Goal: Transaction & Acquisition: Purchase product/service

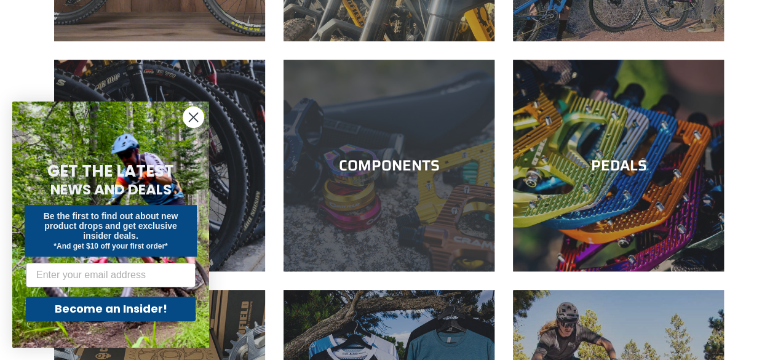
scroll to position [308, 0]
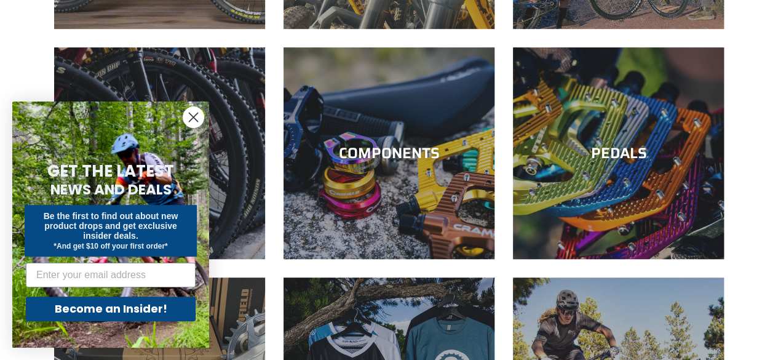
click at [195, 119] on icon "Close dialog" at bounding box center [193, 117] width 9 height 9
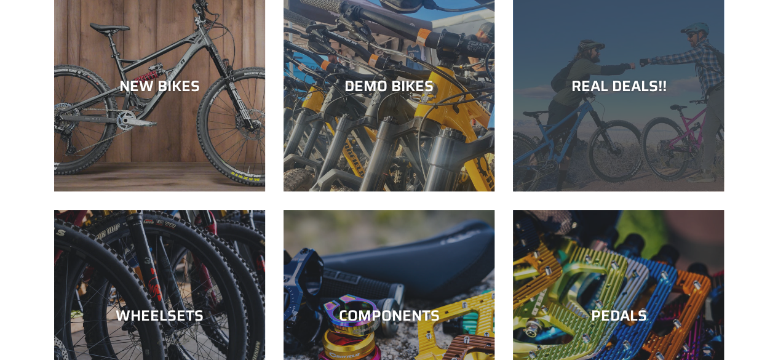
scroll to position [123, 0]
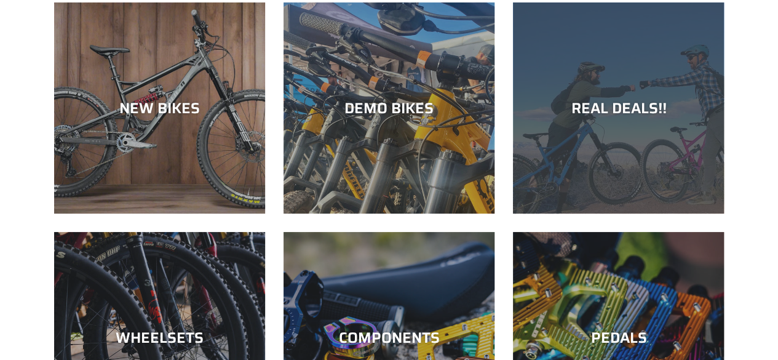
click at [623, 213] on div "REAL DEALS!!" at bounding box center [618, 213] width 211 height 0
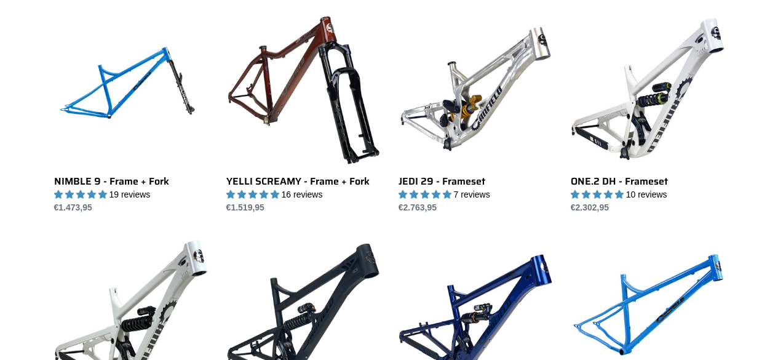
scroll to position [1538, 0]
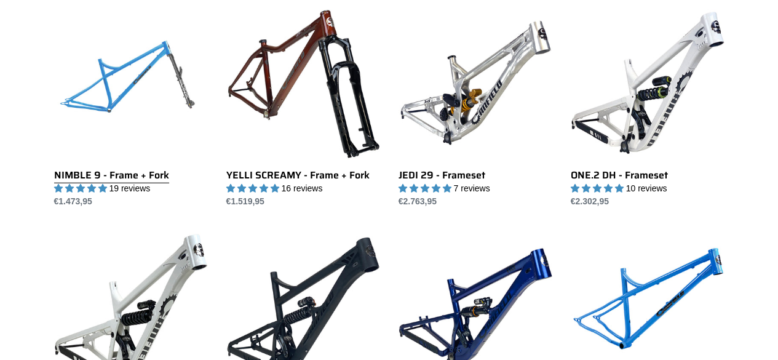
click at [114, 105] on link "NIMBLE 9 - Frame + Fork" at bounding box center [131, 107] width 154 height 202
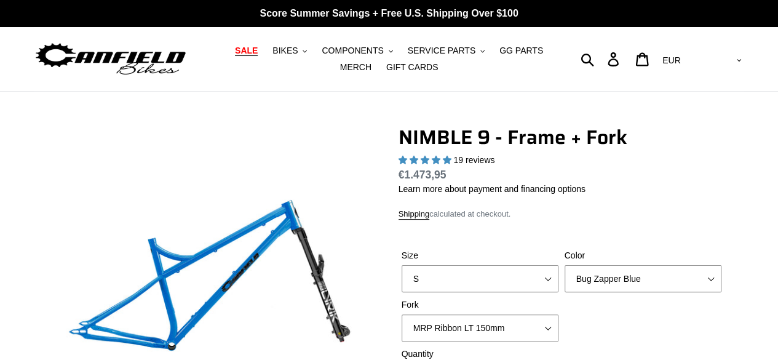
select select "highest-rating"
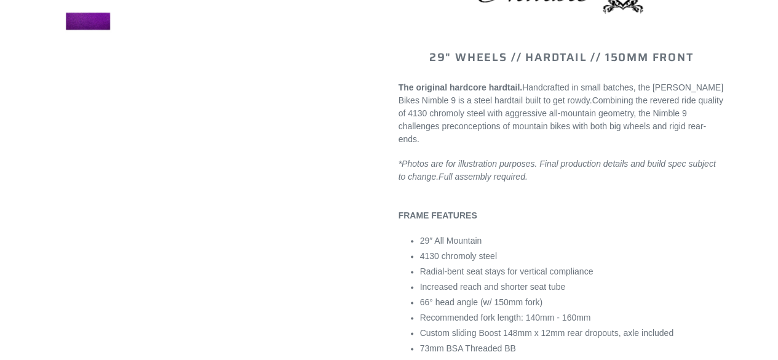
scroll to position [677, 0]
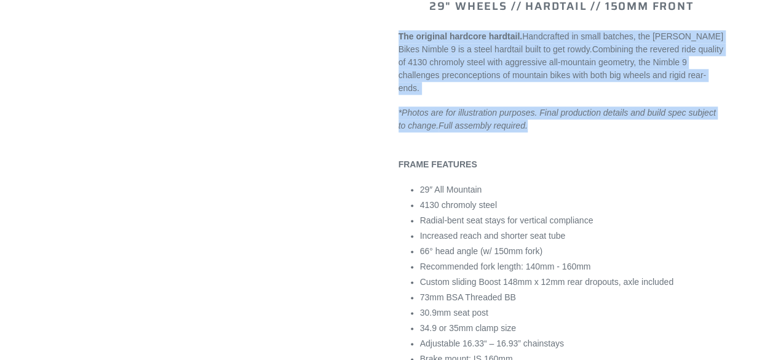
drag, startPoint x: 394, startPoint y: 30, endPoint x: 544, endPoint y: 113, distance: 171.5
click at [544, 113] on div "NIMBLE 9 - Frame + Fork 19 reviews Regular price €1.473,95 Sale price €1.473,95…" at bounding box center [552, 272] width 344 height 1646
click at [544, 113] on div "*Photos are for illustration purposes. Final production details and build spec …" at bounding box center [562, 119] width 326 height 26
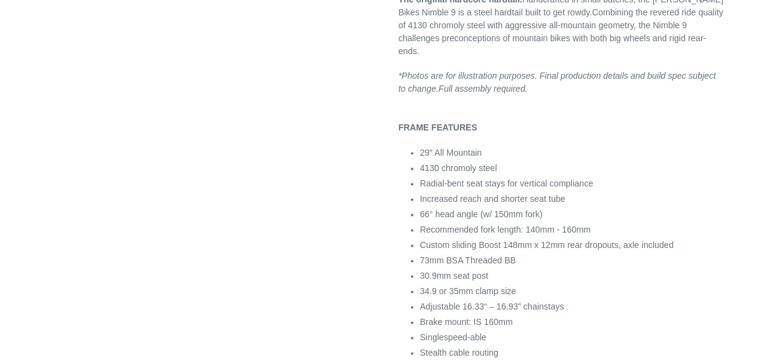
scroll to position [800, 0]
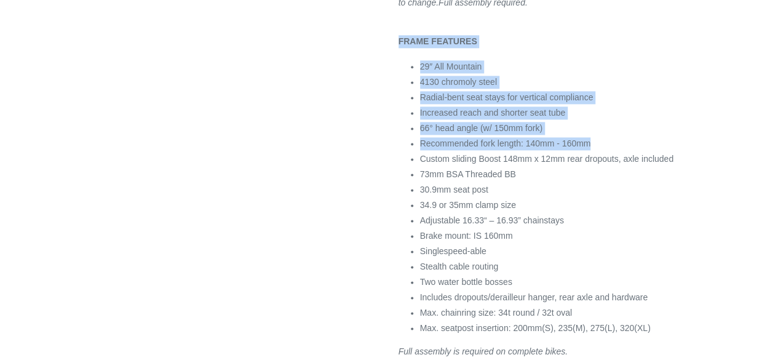
drag, startPoint x: 606, startPoint y: 124, endPoint x: 389, endPoint y: 18, distance: 241.8
click at [389, 18] on div "NIMBLE 9 - Frame + Fork 19 reviews Regular price €1.473,95 Sale price €1.473,95…" at bounding box center [552, 149] width 344 height 1646
click at [512, 103] on ul "29″ All Mountain 4130 chromoly steel Radial-bent seat stays for vertical compli…" at bounding box center [572, 197] width 304 height 274
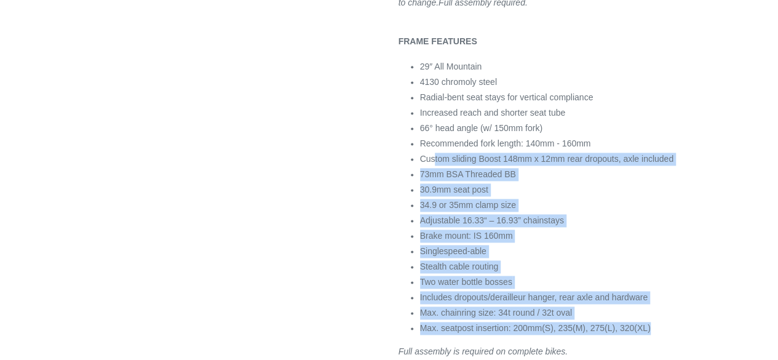
drag, startPoint x: 428, startPoint y: 142, endPoint x: 667, endPoint y: 311, distance: 292.1
click at [667, 311] on ul "29″ All Mountain 4130 chromoly steel Radial-bent seat stays for vertical compli…" at bounding box center [572, 197] width 304 height 274
click at [667, 322] on li "Max. seatpost insertion: 200mm(S), 235(M), 275(L), 320(XL)" at bounding box center [572, 328] width 304 height 13
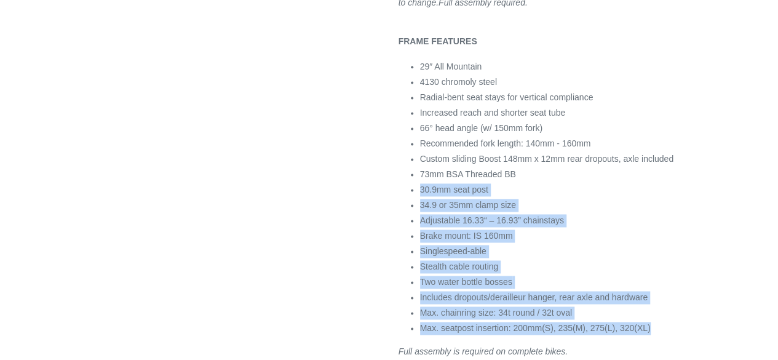
drag, startPoint x: 663, startPoint y: 311, endPoint x: 400, endPoint y: 165, distance: 300.4
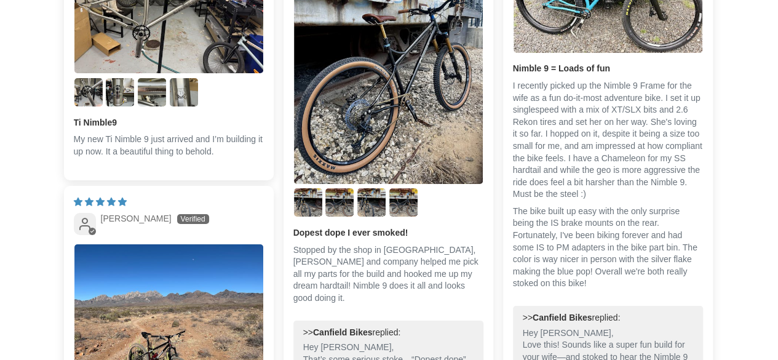
scroll to position [2214, 0]
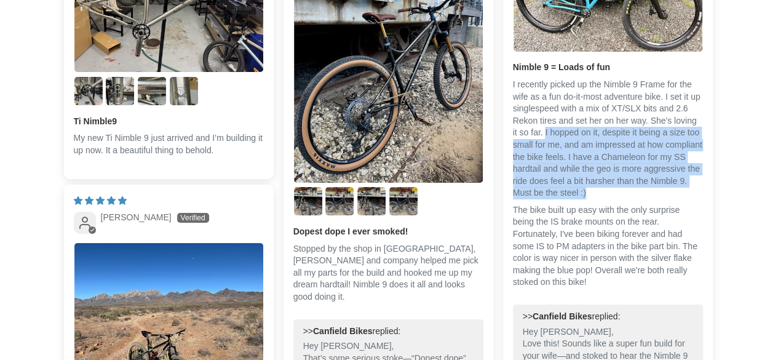
drag, startPoint x: 537, startPoint y: 115, endPoint x: 595, endPoint y: 177, distance: 85.3
click at [595, 177] on p "I recently picked up the Nimble 9 Frame for the wife as a fun do-it-most advent…" at bounding box center [608, 139] width 190 height 121
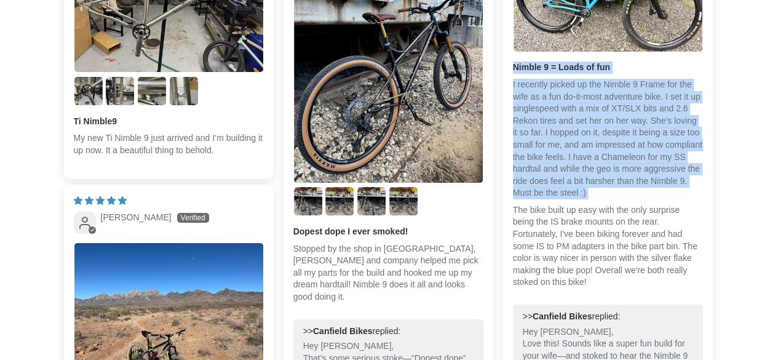
drag, startPoint x: 595, startPoint y: 177, endPoint x: 514, endPoint y: 50, distance: 151.0
click at [514, 62] on div "Nimble 9 = Loads of fun I recently picked up the Nimble 9 Frame for the wife as…" at bounding box center [608, 180] width 190 height 237
click at [578, 121] on p "I recently picked up the Nimble 9 Frame for the wife as a fun do-it-most advent…" at bounding box center [608, 139] width 190 height 121
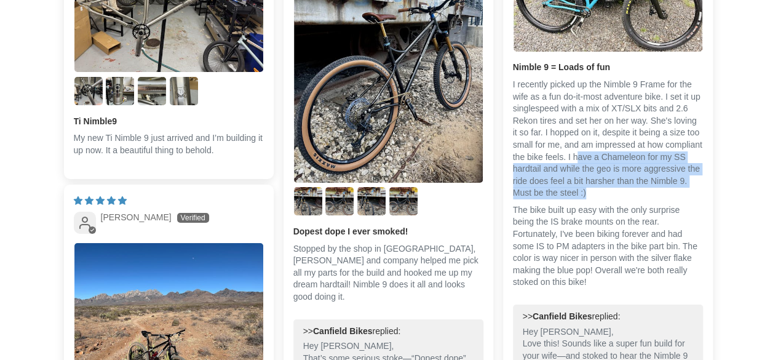
drag, startPoint x: 574, startPoint y: 146, endPoint x: 609, endPoint y: 181, distance: 49.6
click at [609, 181] on p "I recently picked up the Nimble 9 Frame for the wife as a fun do-it-most advent…" at bounding box center [608, 139] width 190 height 121
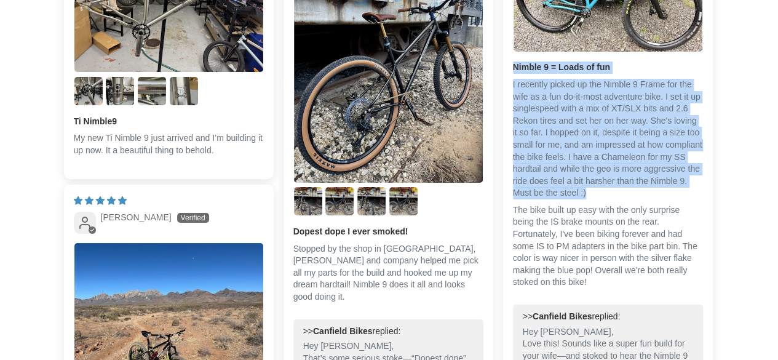
drag, startPoint x: 610, startPoint y: 181, endPoint x: 514, endPoint y: 45, distance: 166.5
click at [514, 45] on div "06/30/2025 William Woodson Nimble 9 = Loads of fun I recently picked up the Nim…" at bounding box center [608, 165] width 210 height 586
click at [613, 151] on p "I recently picked up the Nimble 9 Frame for the wife as a fun do-it-most advent…" at bounding box center [608, 139] width 190 height 121
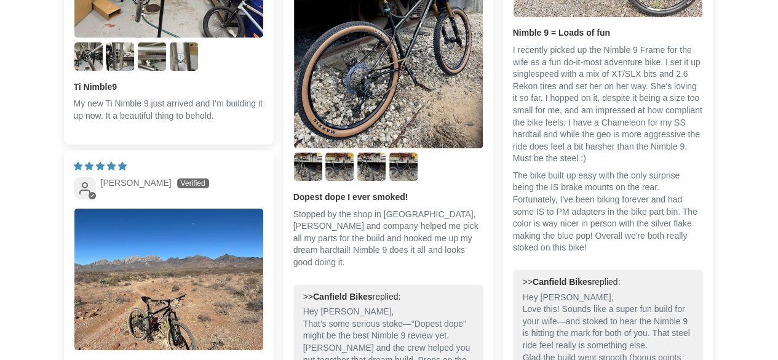
scroll to position [2276, 0]
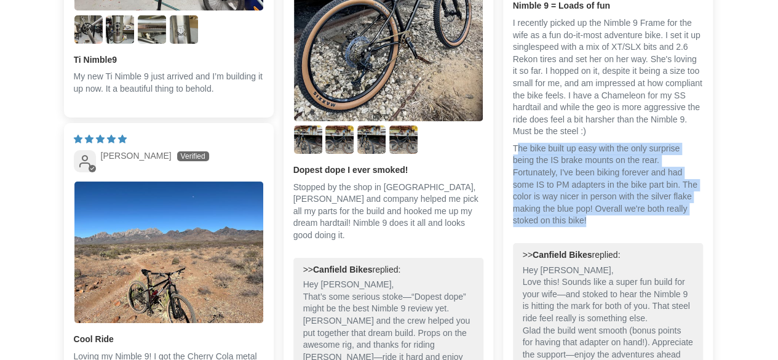
drag, startPoint x: 518, startPoint y: 133, endPoint x: 600, endPoint y: 209, distance: 111.0
click at [600, 209] on p "The bike built up easy with the only surprise being the IS brake mounts on the …" at bounding box center [608, 185] width 190 height 84
drag, startPoint x: 597, startPoint y: 200, endPoint x: 510, endPoint y: 131, distance: 110.8
click at [510, 131] on div "06/30/2025 William Woodson Nimble 9 = Loads of fun I recently picked up the Nim…" at bounding box center [608, 104] width 210 height 586
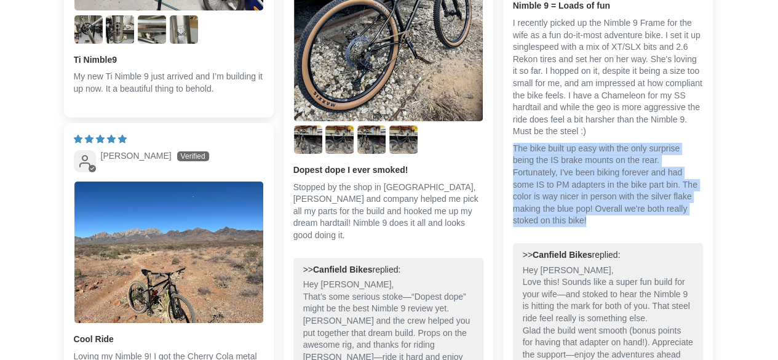
click at [510, 131] on div "06/30/2025 William Woodson Nimble 9 = Loads of fun I recently picked up the Nim…" at bounding box center [608, 104] width 210 height 586
drag, startPoint x: 510, startPoint y: 130, endPoint x: 602, endPoint y: 205, distance: 117.6
click at [602, 205] on div "06/30/2025 William Woodson Nimble 9 = Loads of fun I recently picked up the Nim…" at bounding box center [608, 104] width 210 height 586
click at [606, 204] on p "The bike built up easy with the only surprise being the IS brake mounts on the …" at bounding box center [608, 185] width 190 height 84
drag, startPoint x: 610, startPoint y: 202, endPoint x: 507, endPoint y: 130, distance: 125.9
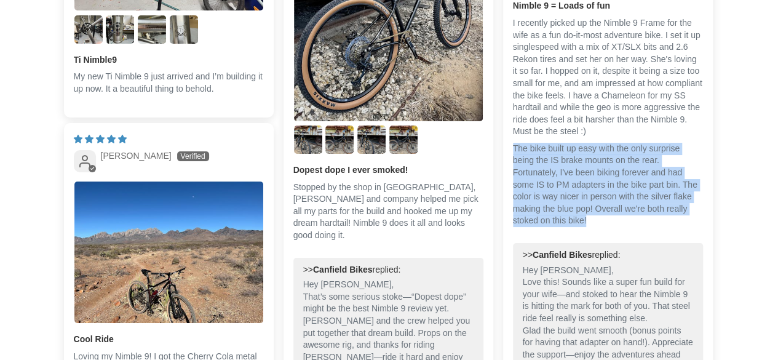
click at [507, 130] on div "06/30/2025 William Woodson Nimble 9 = Loads of fun I recently picked up the Nim…" at bounding box center [608, 104] width 210 height 586
drag, startPoint x: 524, startPoint y: 141, endPoint x: 619, endPoint y: 204, distance: 114.0
click at [619, 204] on div "06/30/2025 William Woodson Nimble 9 = Loads of fun I recently picked up the Nim…" at bounding box center [608, 104] width 210 height 586
click at [619, 204] on p "The bike built up easy with the only surprise being the IS brake mounts on the …" at bounding box center [608, 185] width 190 height 84
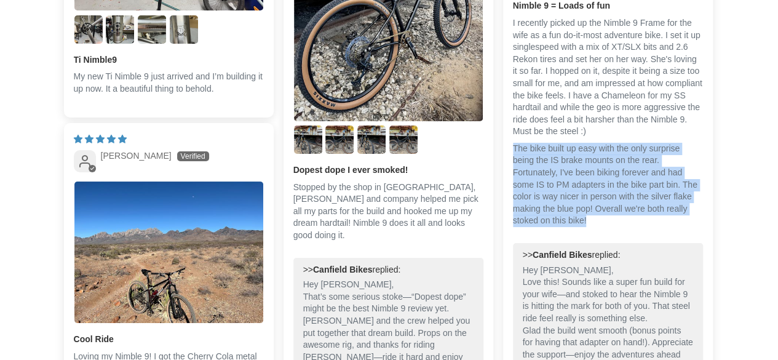
drag, startPoint x: 627, startPoint y: 204, endPoint x: 508, endPoint y: 126, distance: 142.6
click at [508, 126] on div "06/30/2025 William Woodson Nimble 9 = Loads of fun I recently picked up the Nim…" at bounding box center [608, 104] width 210 height 586
click at [602, 168] on p "The bike built up easy with the only surprise being the IS brake mounts on the …" at bounding box center [608, 185] width 190 height 84
click at [627, 206] on p "The bike built up easy with the only surprise being the IS brake mounts on the …" at bounding box center [608, 185] width 190 height 84
drag, startPoint x: 628, startPoint y: 211, endPoint x: 506, endPoint y: 129, distance: 147.2
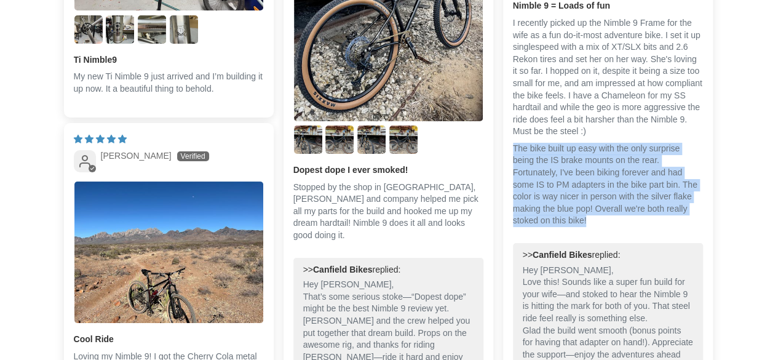
click at [506, 129] on div "06/30/2025 William Woodson Nimble 9 = Loads of fun I recently picked up the Nim…" at bounding box center [608, 104] width 210 height 586
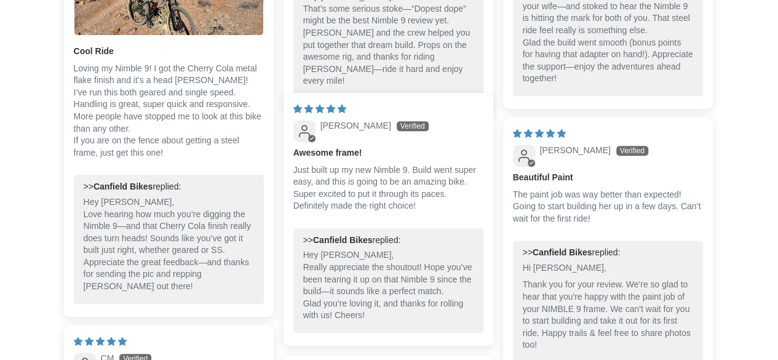
scroll to position [2583, 0]
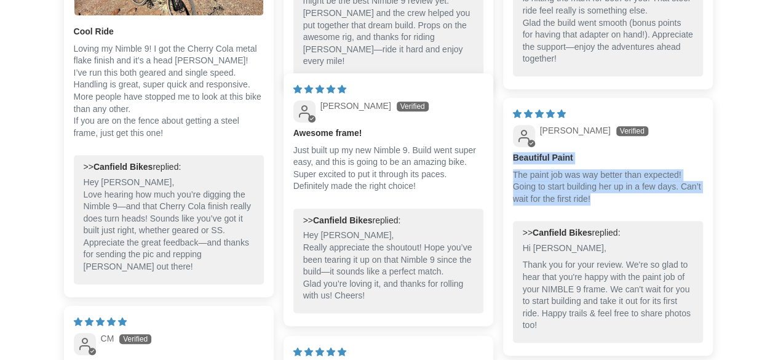
drag, startPoint x: 622, startPoint y: 185, endPoint x: 509, endPoint y: 129, distance: 126.0
click at [509, 129] on div "01/02/2025 David Neruda Beautiful Paint The paint job was way better than expec…" at bounding box center [608, 227] width 210 height 258
click at [569, 169] on p "The paint job was way better than expected! Going to start building her up in a…" at bounding box center [608, 187] width 190 height 36
click at [590, 191] on p "The paint job was way better than expected! Going to start building her up in a…" at bounding box center [608, 187] width 190 height 36
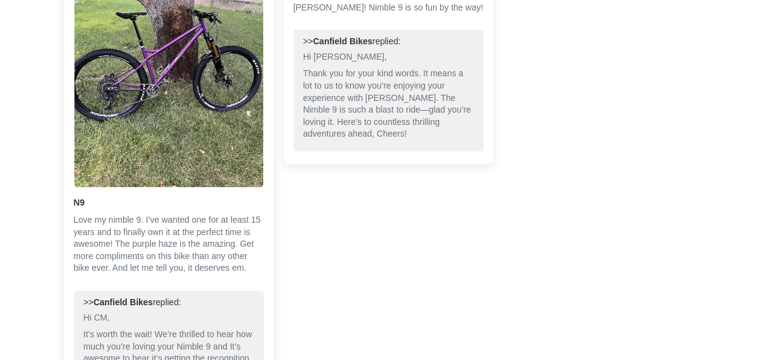
scroll to position [3014, 0]
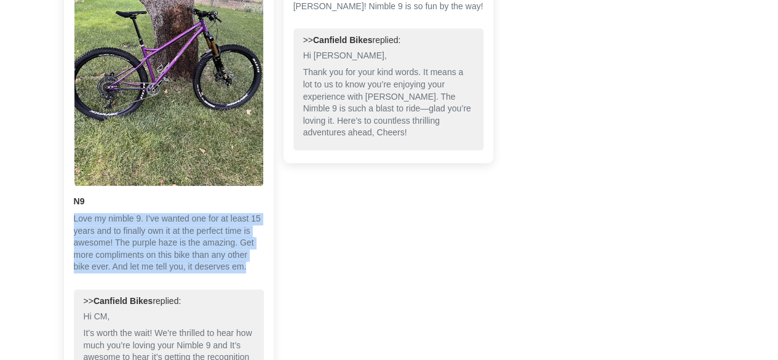
drag, startPoint x: 71, startPoint y: 202, endPoint x: 253, endPoint y: 253, distance: 189.1
click at [253, 253] on div "12/27/2024 CM N9 Love my nimble 9. I’ve wanted one for at least 15 years and to…" at bounding box center [169, 143] width 210 height 536
click at [253, 253] on p "Love my nimble 9. I’ve wanted one for at least 15 years and to finally own it a…" at bounding box center [169, 243] width 190 height 60
drag, startPoint x: 255, startPoint y: 254, endPoint x: 69, endPoint y: 186, distance: 198.3
click at [69, 186] on div "12/27/2024 CM N9 Love my nimble 9. I’ve wanted one for at least 15 years and to…" at bounding box center [169, 143] width 210 height 536
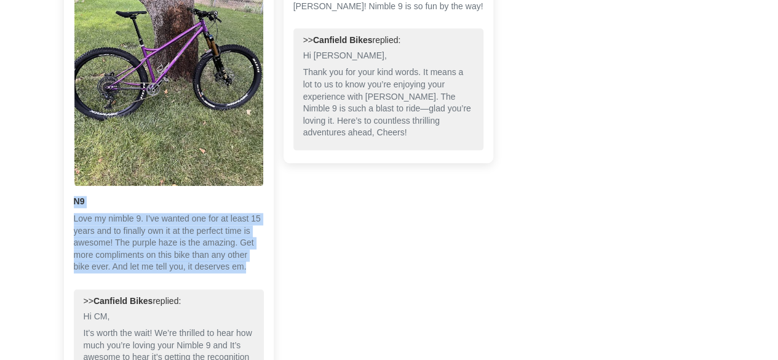
click at [173, 224] on p "Love my nimble 9. I’ve wanted one for at least 15 years and to finally own it a…" at bounding box center [169, 243] width 190 height 60
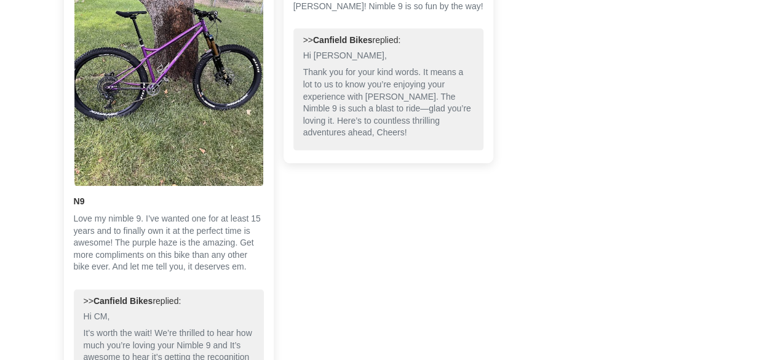
scroll to position [2952, 0]
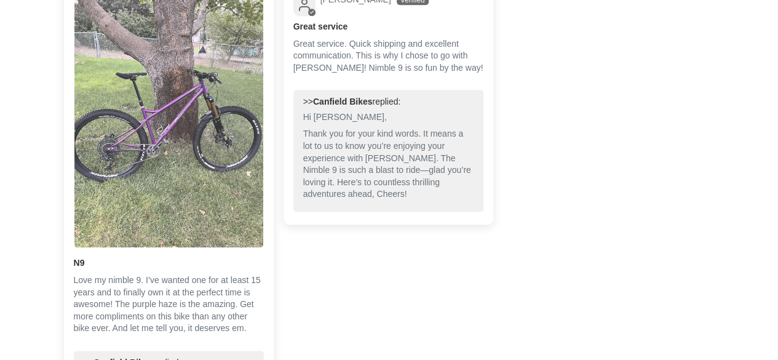
click at [169, 119] on img "Link to user picture 1" at bounding box center [168, 121] width 189 height 252
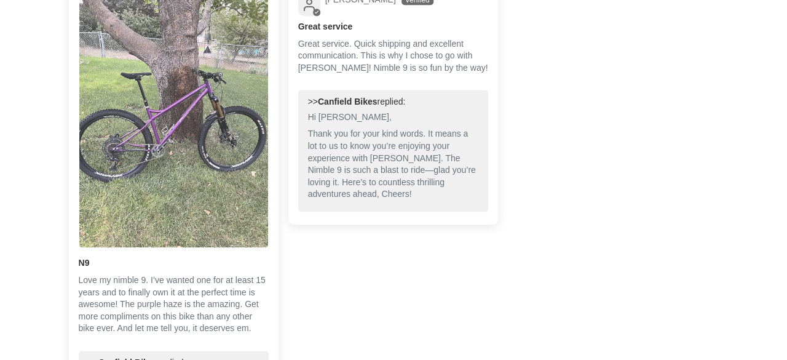
scroll to position [0, 0]
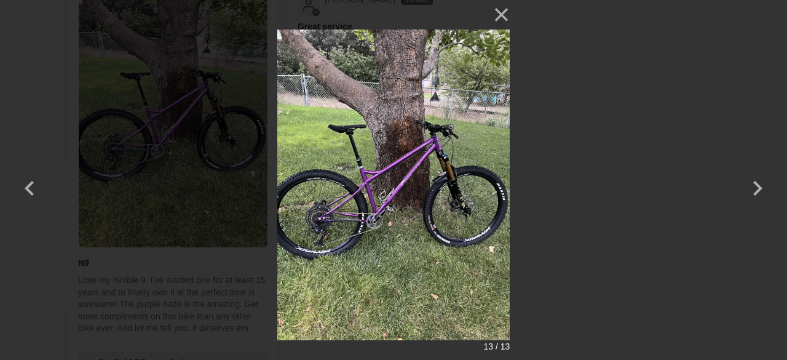
click at [428, 172] on img at bounding box center [393, 180] width 233 height 360
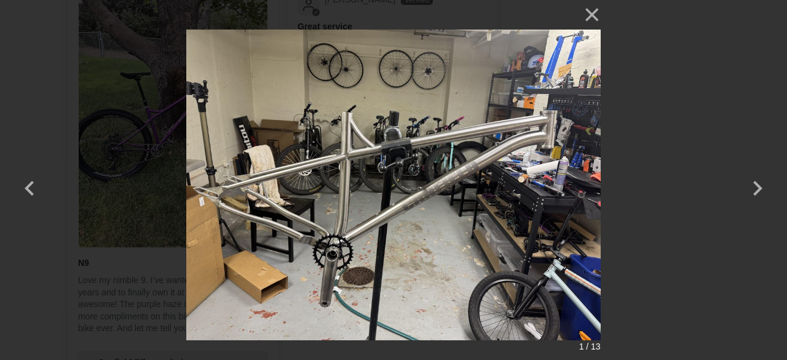
click at [428, 172] on img at bounding box center [393, 180] width 414 height 360
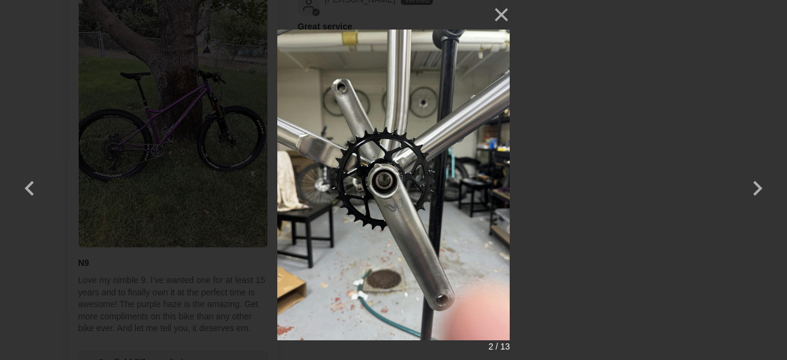
click at [428, 172] on img at bounding box center [393, 180] width 233 height 360
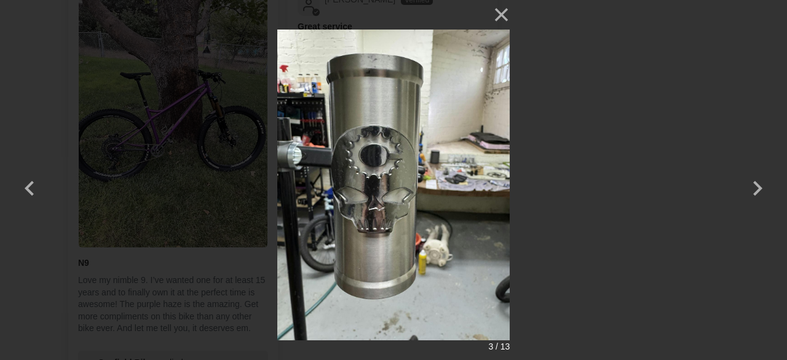
click at [428, 172] on img at bounding box center [393, 180] width 233 height 360
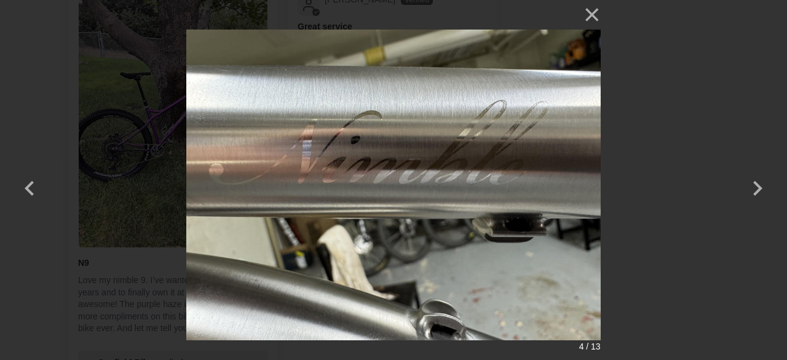
click at [428, 172] on img at bounding box center [393, 180] width 414 height 360
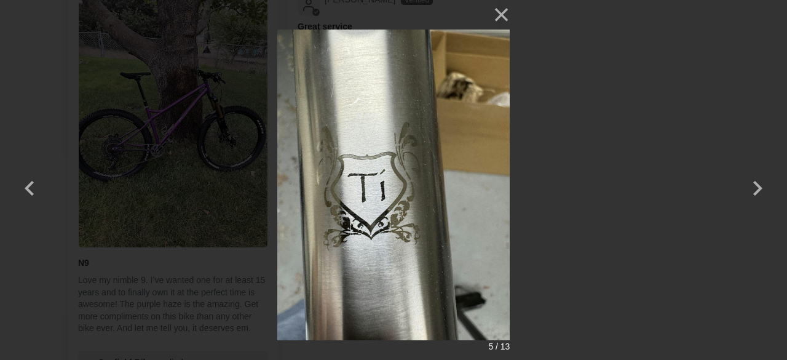
click at [428, 172] on img at bounding box center [393, 180] width 233 height 360
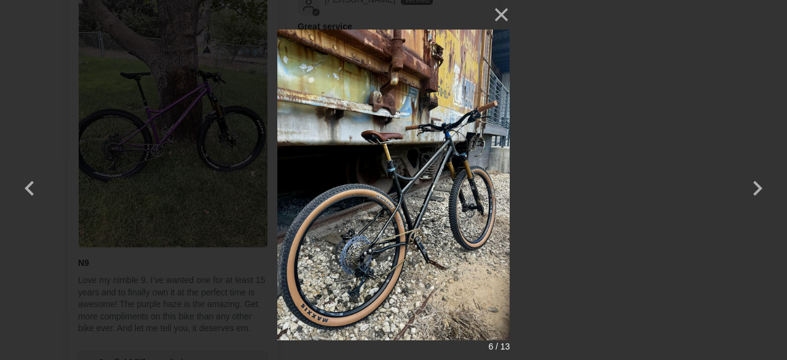
click at [428, 172] on img at bounding box center [393, 180] width 233 height 360
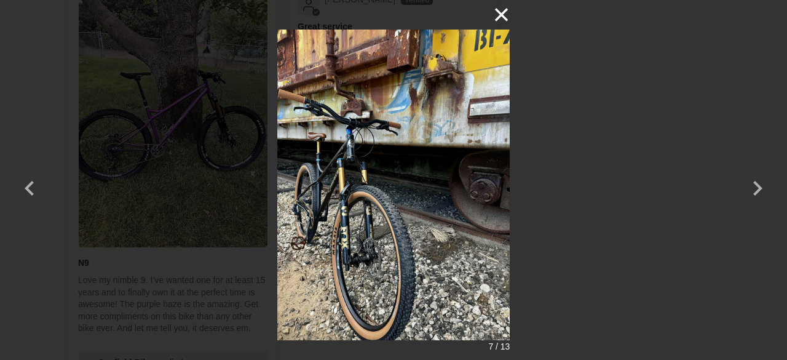
click at [503, 10] on button "×" at bounding box center [495, 15] width 30 height 30
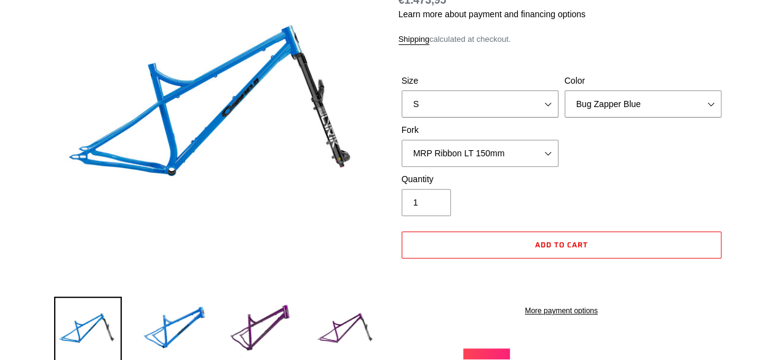
scroll to position [431, 0]
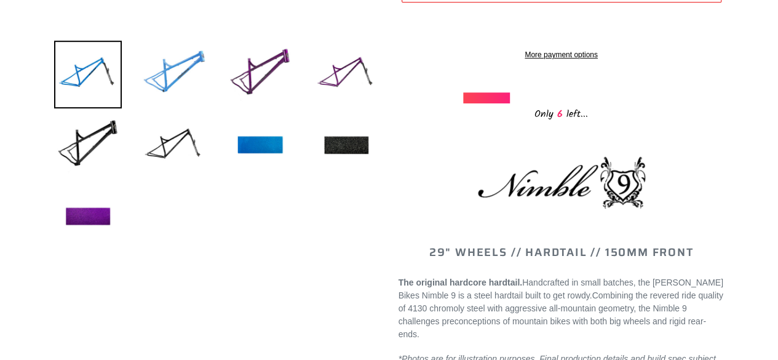
click at [170, 74] on img at bounding box center [174, 75] width 68 height 68
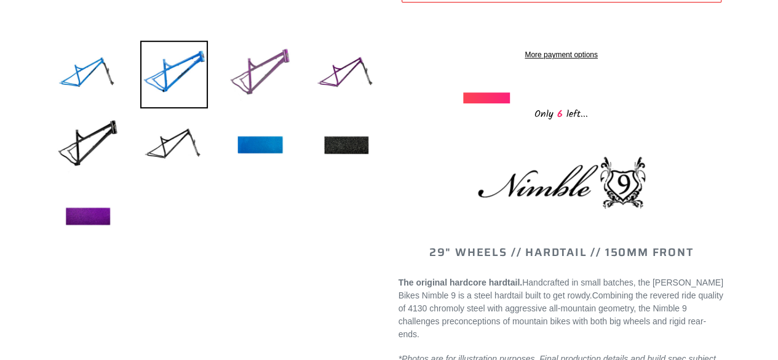
click at [258, 77] on img at bounding box center [260, 75] width 68 height 68
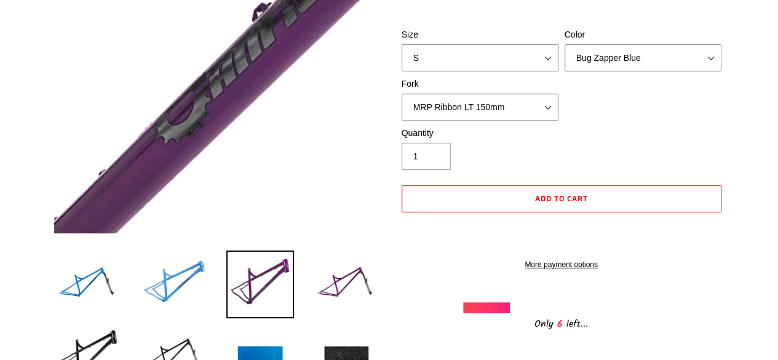
scroll to position [369, 0]
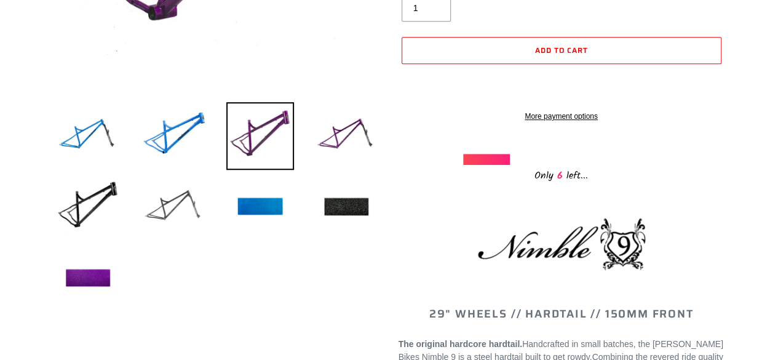
click at [170, 206] on img at bounding box center [174, 207] width 68 height 68
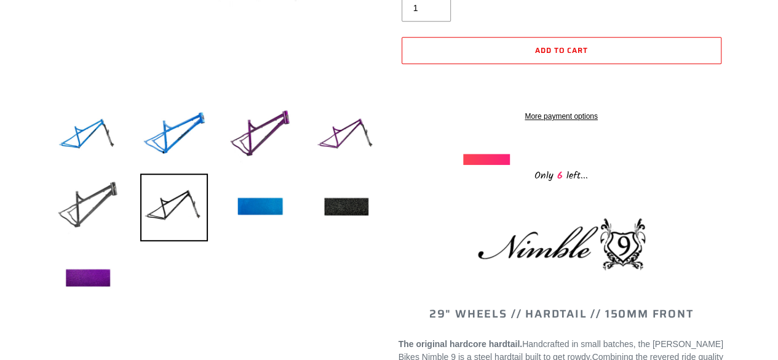
click at [98, 205] on img at bounding box center [88, 207] width 68 height 68
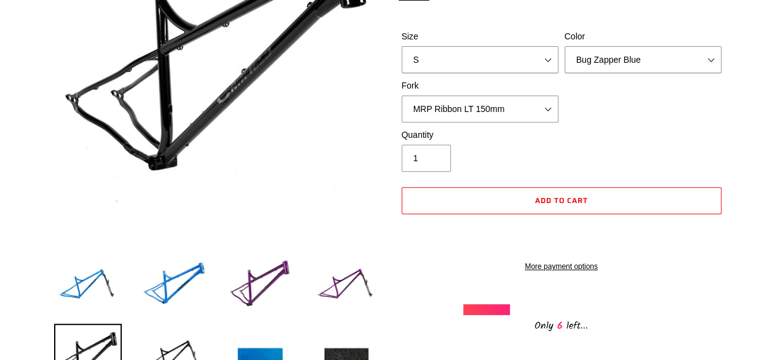
scroll to position [246, 0]
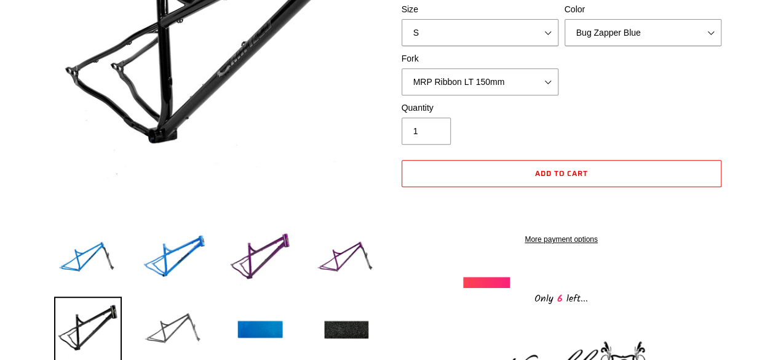
click at [169, 314] on img at bounding box center [174, 330] width 68 height 68
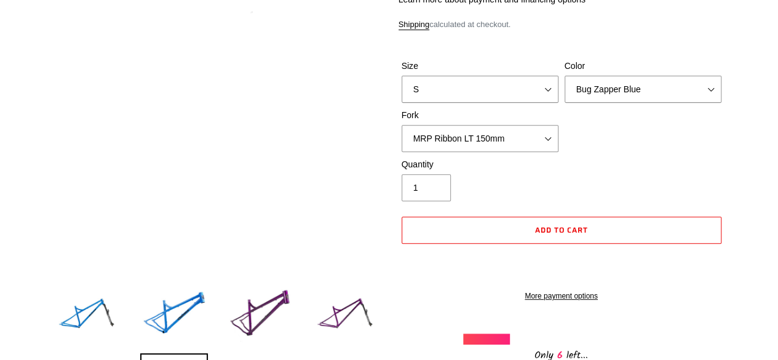
scroll to position [123, 0]
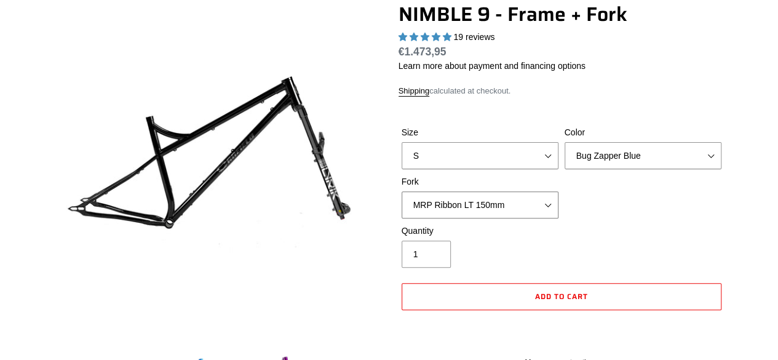
click at [543, 209] on select "MRP Ribbon LT 150mm Fox 36 Factory Grip X 150mm (Special Order) RockShox Lyrik …" at bounding box center [480, 204] width 157 height 27
click at [402, 191] on select "MRP Ribbon LT 150mm Fox 36 Factory Grip X 150mm (Special Order) RockShox Lyrik …" at bounding box center [480, 204] width 157 height 27
click at [632, 159] on select "Bug Zapper Blue Purple Haze - Sold Out Galaxy Black" at bounding box center [643, 155] width 157 height 27
select select "Galaxy Black"
click at [565, 142] on select "Bug Zapper Blue Purple Haze - Sold Out Galaxy Black" at bounding box center [643, 155] width 157 height 27
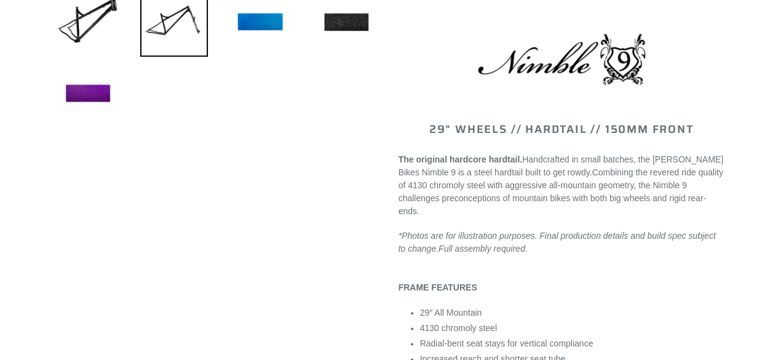
scroll to position [431, 0]
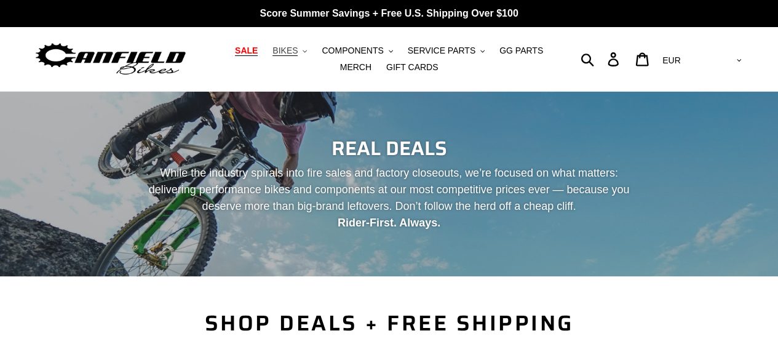
click at [286, 50] on button "BIKES .cls-1{fill:#231f20}" at bounding box center [289, 50] width 47 height 17
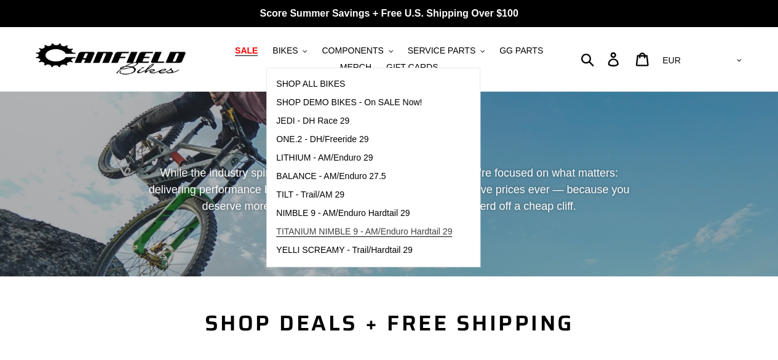
click at [304, 229] on span "TITANIUM NIMBLE 9 - AM/Enduro Hardtail 29" at bounding box center [364, 231] width 176 height 10
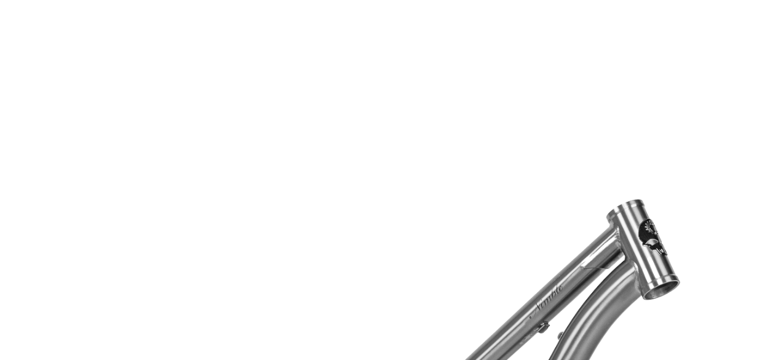
scroll to position [2829, 0]
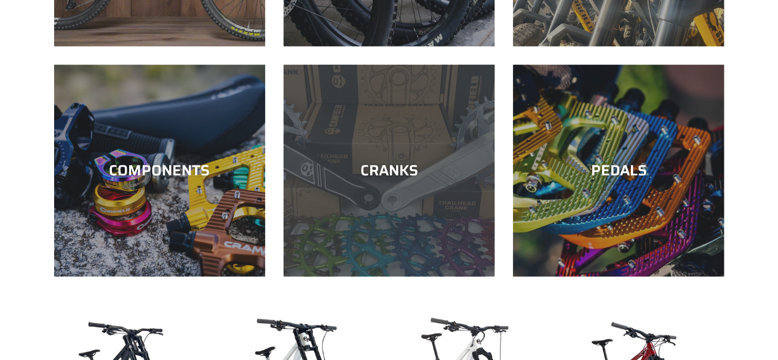
scroll to position [554, 0]
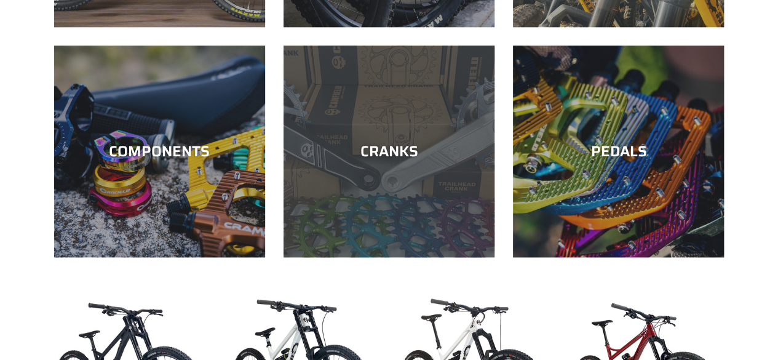
click at [403, 148] on div "CRANKS" at bounding box center [389, 152] width 211 height 18
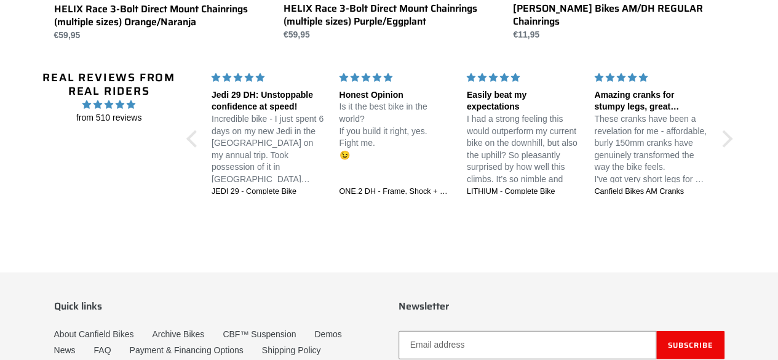
scroll to position [984, 0]
